Goal: Information Seeking & Learning: Understand process/instructions

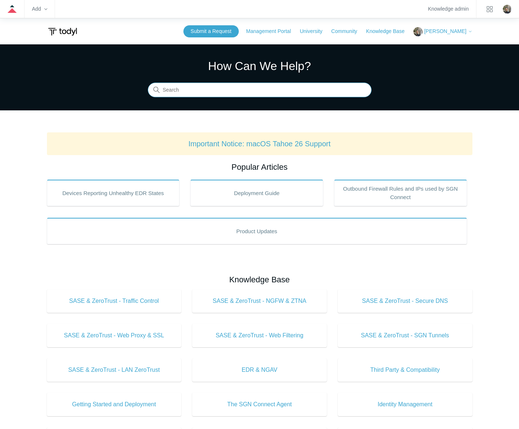
click at [264, 86] on input "Search" at bounding box center [260, 90] width 224 height 15
type input "entra mfa"
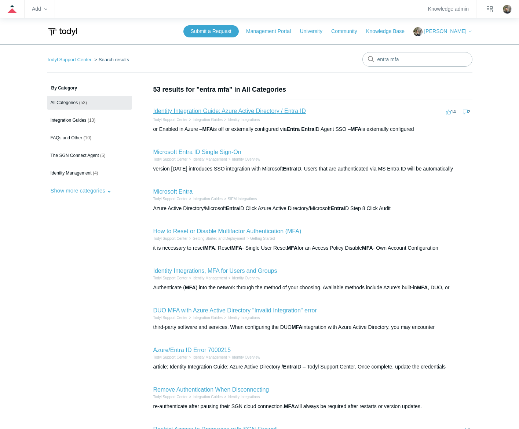
click at [267, 113] on link "Identity Integration Guide: Azure Active Directory / Entra ID" at bounding box center [229, 111] width 152 height 6
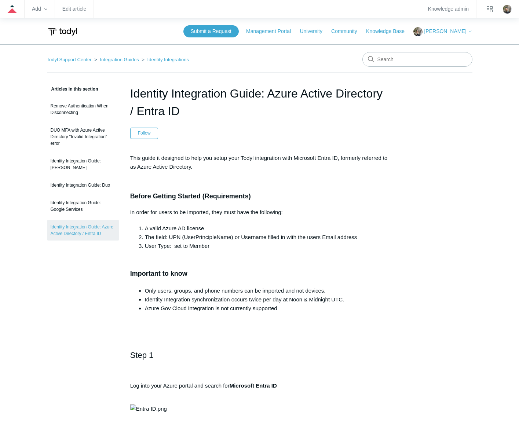
click at [403, 60] on input "Search" at bounding box center [417, 59] width 110 height 15
type input "ninja rmm"
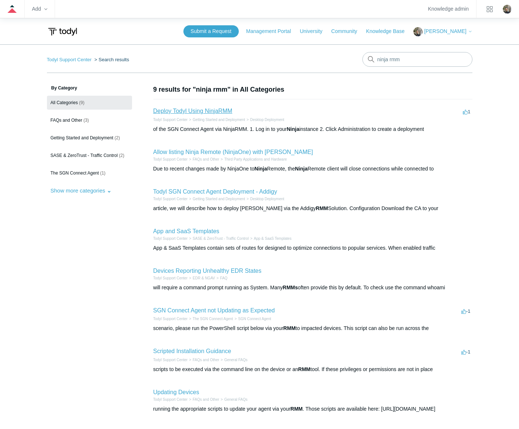
click at [185, 110] on link "Deploy Todyl Using NinjaRMM" at bounding box center [192, 111] width 79 height 6
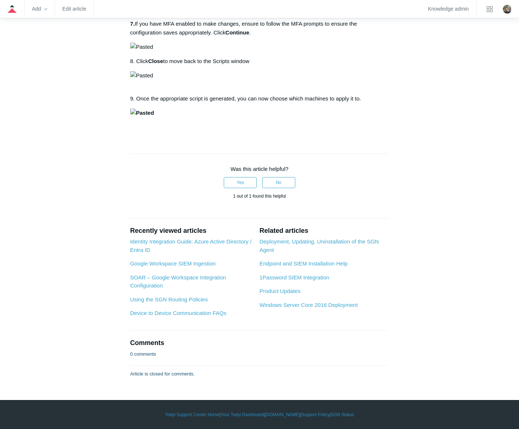
scroll to position [696, 0]
